Goal: Information Seeking & Learning: Learn about a topic

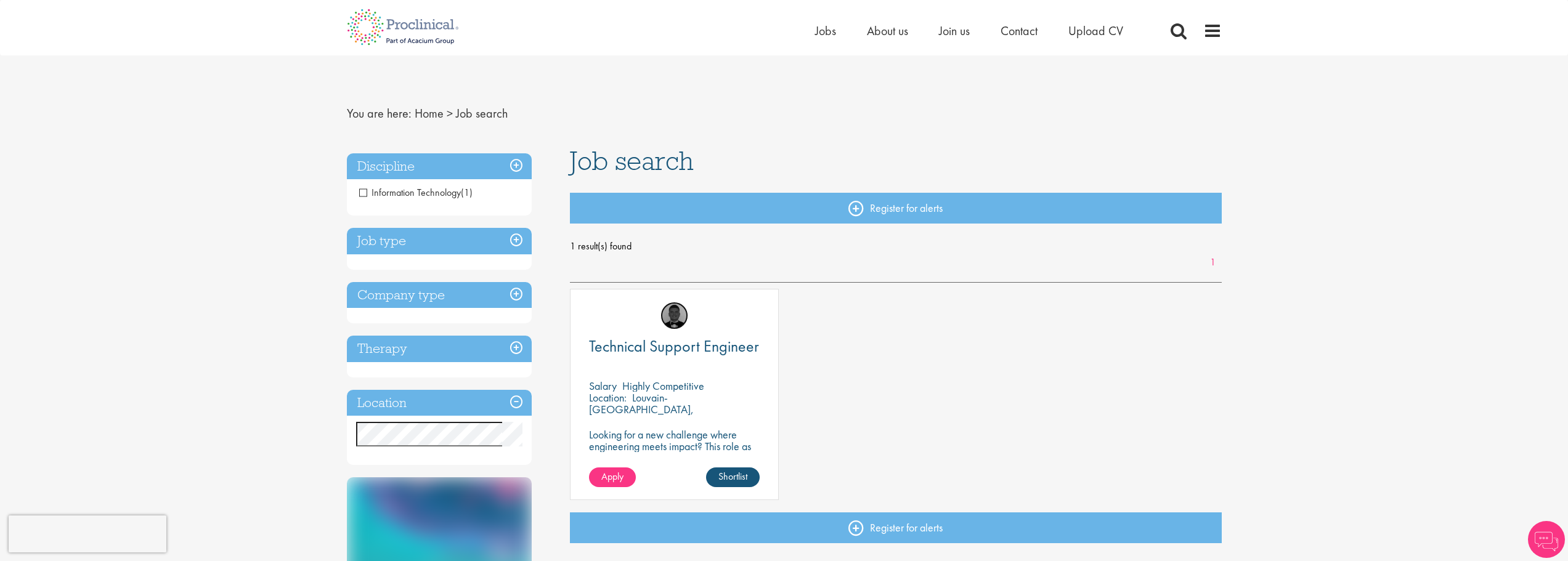
click at [672, 314] on img at bounding box center [674, 315] width 27 height 27
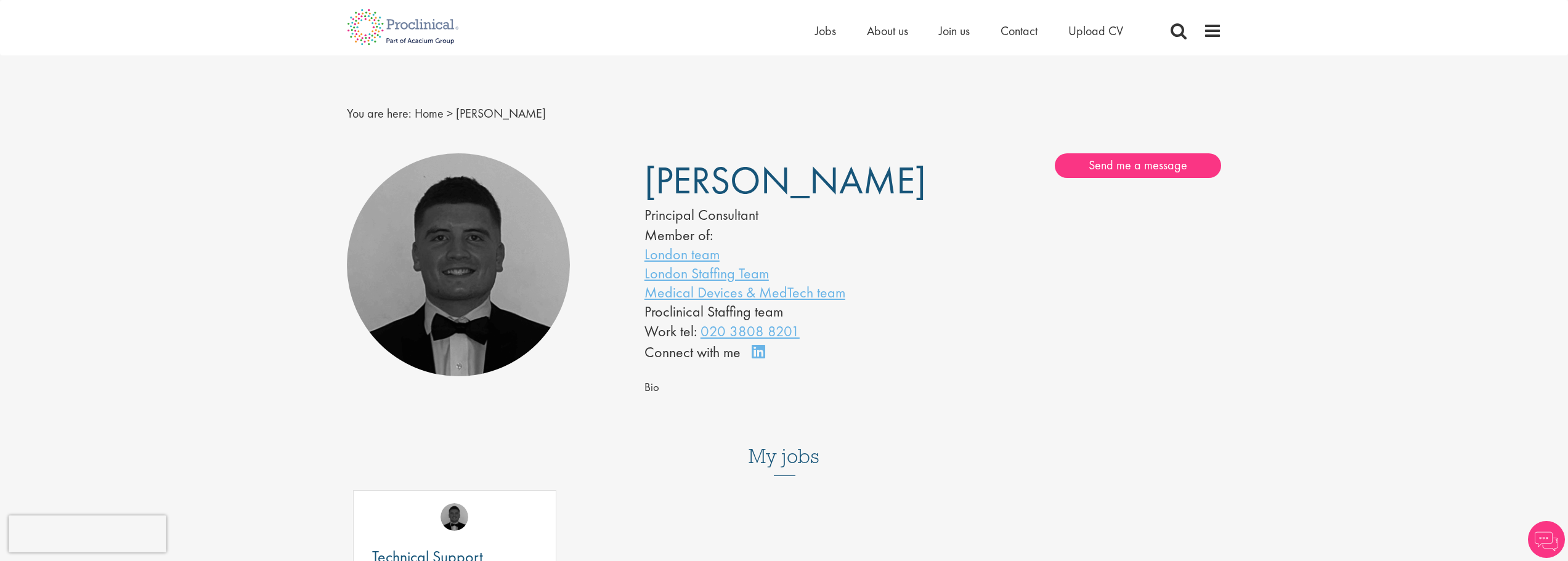
click at [477, 268] on img at bounding box center [458, 264] width 223 height 223
